Goal: Task Accomplishment & Management: Manage account settings

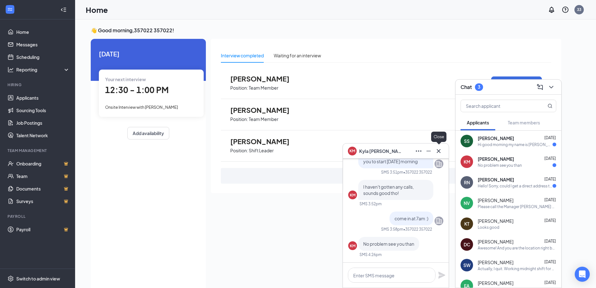
click at [442, 148] on icon "Cross" at bounding box center [439, 151] width 8 height 8
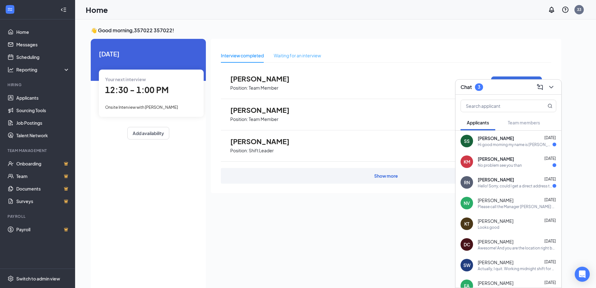
click at [301, 50] on div "Waiting for an interview" at bounding box center [297, 55] width 47 height 14
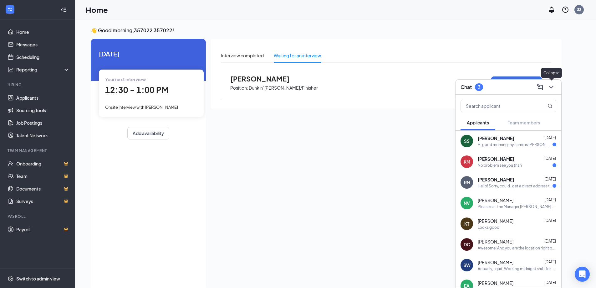
click at [551, 85] on icon "ChevronDown" at bounding box center [552, 87] width 8 height 8
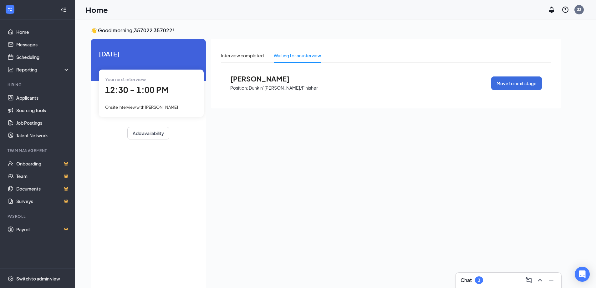
click at [227, 80] on div "Victoria Channells Position: Dunkin' Baker/Finisher Move to next stage" at bounding box center [386, 83] width 331 height 31
click at [18, 57] on link "Scheduling" at bounding box center [43, 57] width 54 height 13
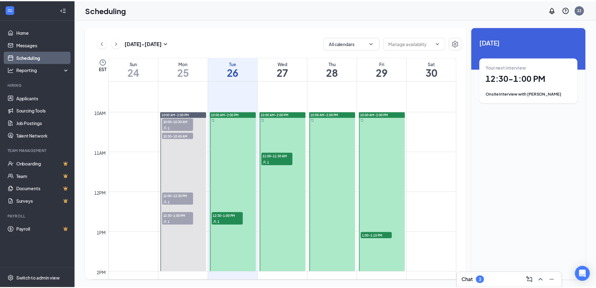
scroll to position [370, 0]
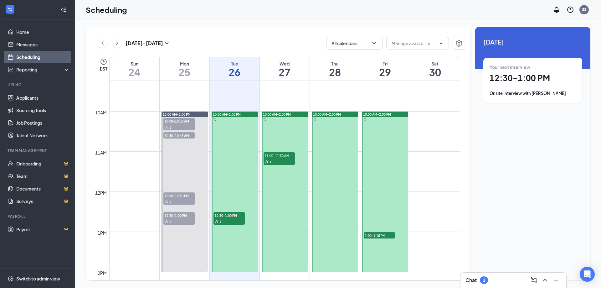
click at [231, 219] on div "1" at bounding box center [229, 221] width 31 height 6
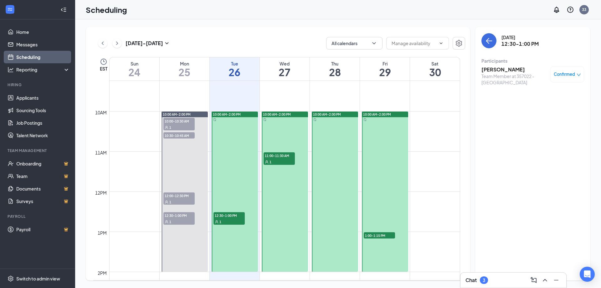
click at [573, 72] on span "Confirmed" at bounding box center [564, 74] width 21 height 6
click at [528, 129] on icon "close-circle" at bounding box center [525, 126] width 6 height 6
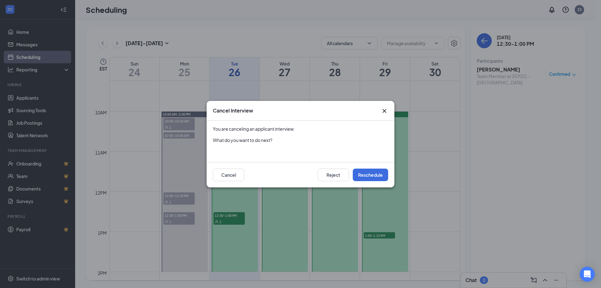
drag, startPoint x: 389, startPoint y: 108, endPoint x: 383, endPoint y: 114, distance: 8.2
click at [389, 109] on div "Cancel Interview" at bounding box center [301, 111] width 188 height 20
drag, startPoint x: 212, startPoint y: 169, endPoint x: 234, endPoint y: 173, distance: 22.6
click at [213, 169] on div "Reject Reschedule Cancel" at bounding box center [301, 174] width 188 height 25
click at [239, 177] on button "Cancel" at bounding box center [228, 174] width 31 height 13
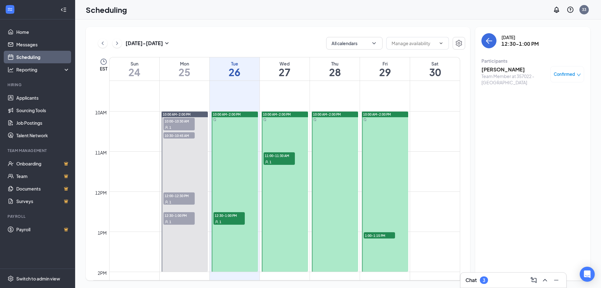
click at [449, 42] on div "All calendars" at bounding box center [395, 43] width 139 height 13
click at [435, 43] on input "text" at bounding box center [414, 43] width 44 height 7
click at [439, 56] on div "Delete all availability" at bounding box center [417, 57] width 53 height 7
type input "Delete all availability"
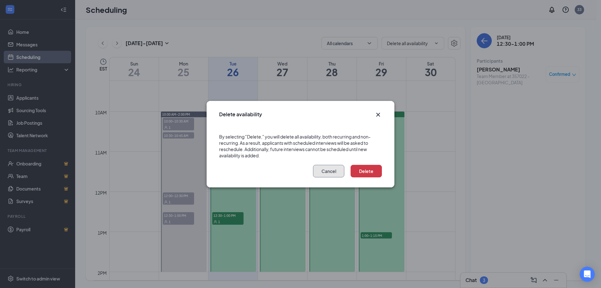
drag, startPoint x: 329, startPoint y: 170, endPoint x: 378, endPoint y: 129, distance: 63.7
click at [330, 169] on button "Cancel" at bounding box center [328, 171] width 31 height 13
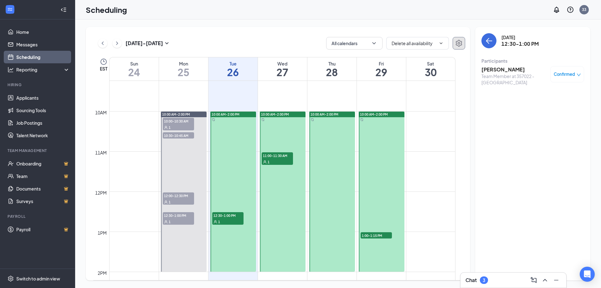
click at [456, 39] on button "button" at bounding box center [459, 43] width 13 height 13
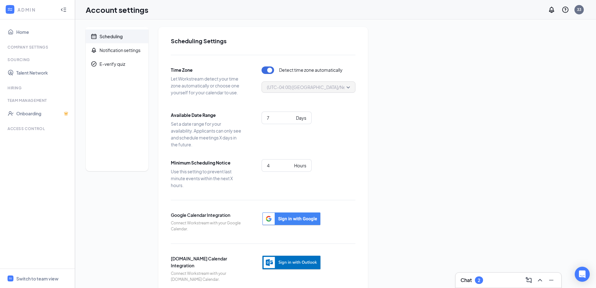
click at [65, 7] on icon "Collapse" at bounding box center [63, 10] width 6 height 6
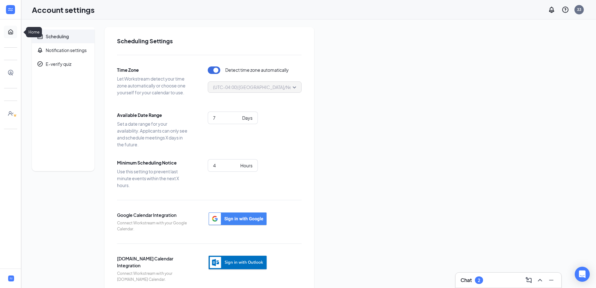
click at [16, 33] on link "Home" at bounding box center [19, 32] width 6 height 13
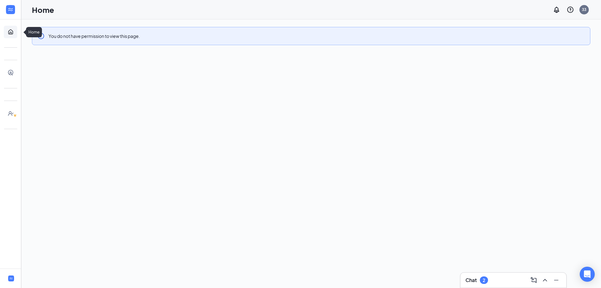
click at [17, 31] on link "Home" at bounding box center [19, 32] width 6 height 13
click at [11, 2] on div at bounding box center [10, 9] width 21 height 19
click at [9, 10] on icon "Expand" at bounding box center [11, 10] width 6 height 6
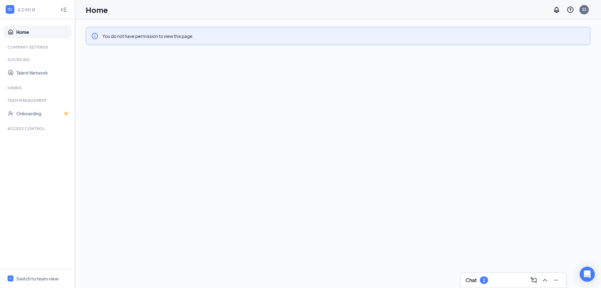
click at [26, 30] on link "Home" at bounding box center [43, 32] width 54 height 13
click at [27, 71] on link "Talent Network" at bounding box center [43, 72] width 54 height 13
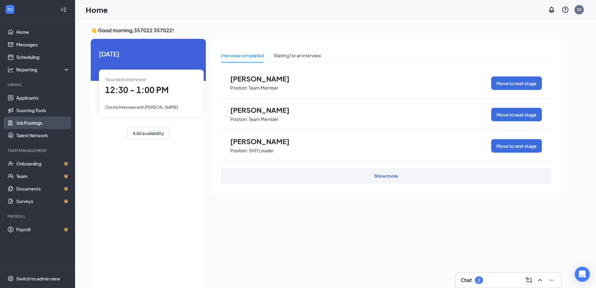
click at [50, 126] on link "Job Postings" at bounding box center [43, 122] width 54 height 13
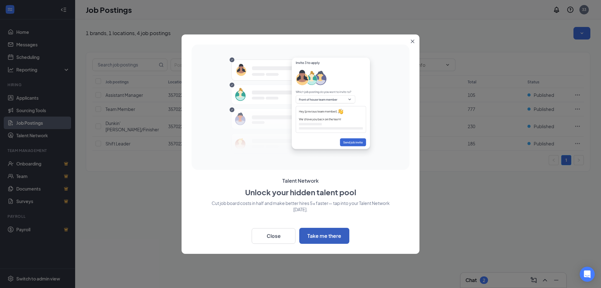
click at [345, 240] on button "Take me there" at bounding box center [324, 236] width 50 height 16
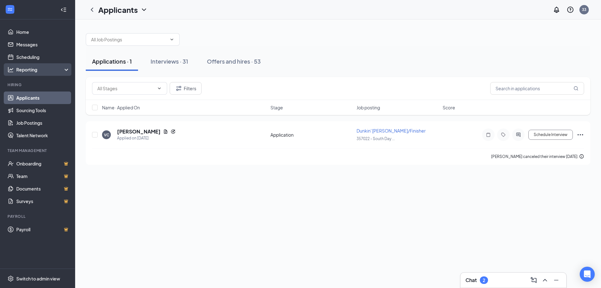
click at [47, 71] on div "Reporting" at bounding box center [43, 69] width 54 height 6
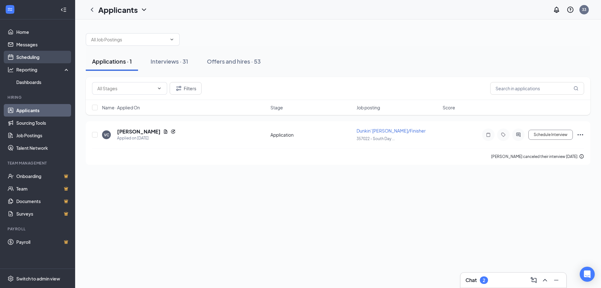
click at [56, 59] on link "Scheduling" at bounding box center [43, 57] width 54 height 13
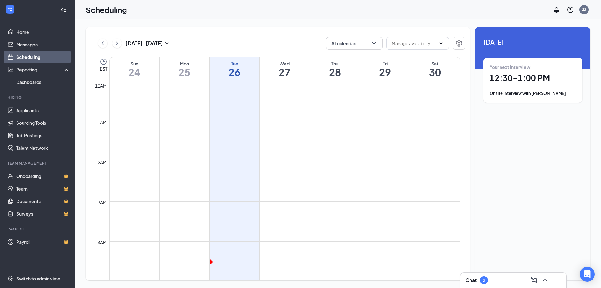
scroll to position [308, 0]
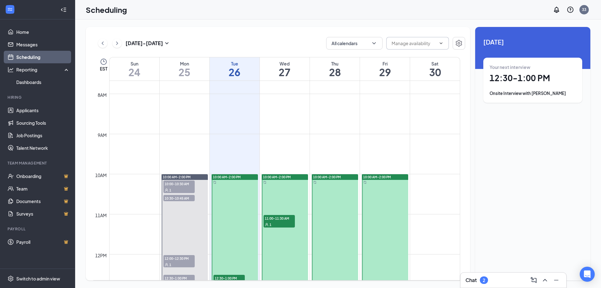
click at [441, 44] on icon "ChevronDown" at bounding box center [441, 43] width 5 height 5
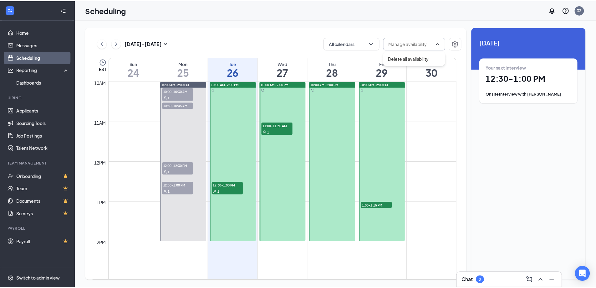
scroll to position [402, 0]
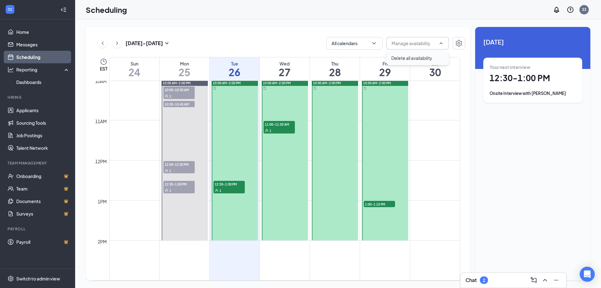
click at [430, 59] on div "Delete all availability" at bounding box center [411, 57] width 41 height 7
type input "Delete all availability"
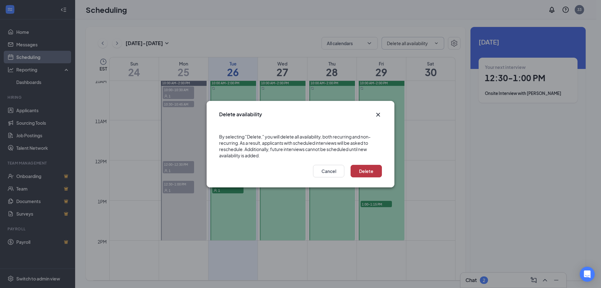
click at [364, 171] on button "Delete" at bounding box center [366, 171] width 31 height 13
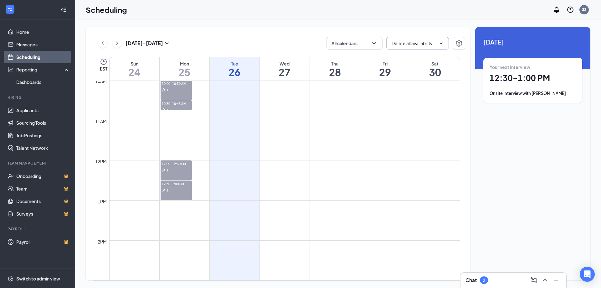
click at [443, 43] on icon "ChevronDown" at bounding box center [441, 43] width 5 height 5
click at [517, 106] on div "Today Your next interview 12:30 - 1:00 PM Onsite Interview with Tiffany Blair" at bounding box center [532, 75] width 115 height 96
click at [22, 24] on ul "Home Messages Scheduling Reporting Dashboards Hiring Applicants Sourcing Tools …" at bounding box center [37, 143] width 75 height 249
click at [23, 33] on link "Home" at bounding box center [43, 32] width 54 height 13
